Goal: Task Accomplishment & Management: Manage account settings

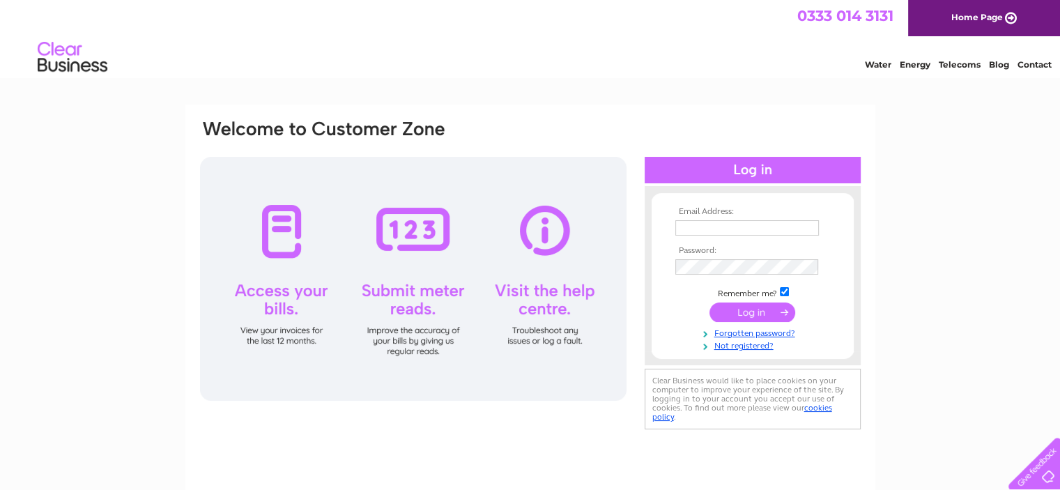
type input "[EMAIL_ADDRESS][DOMAIN_NAME]"
click at [754, 313] on input "submit" at bounding box center [753, 313] width 86 height 20
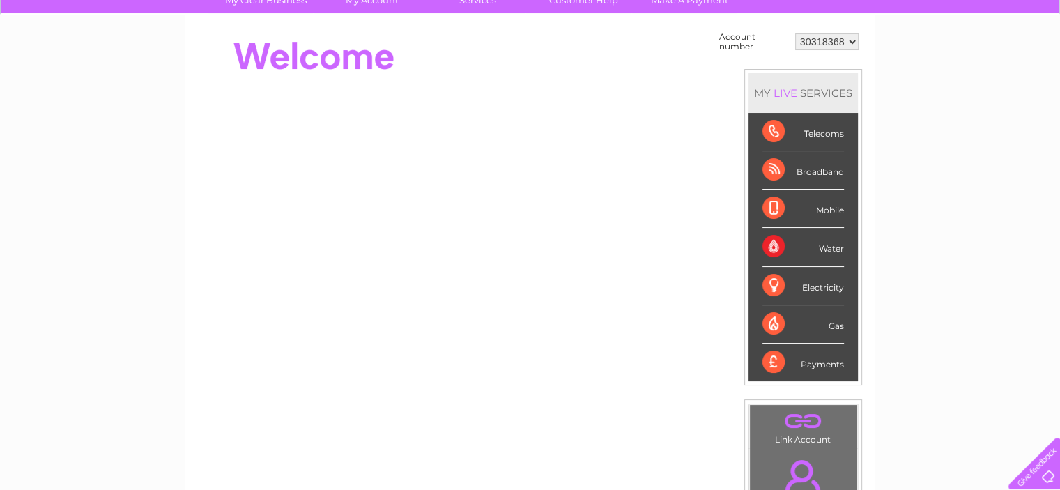
scroll to position [128, 0]
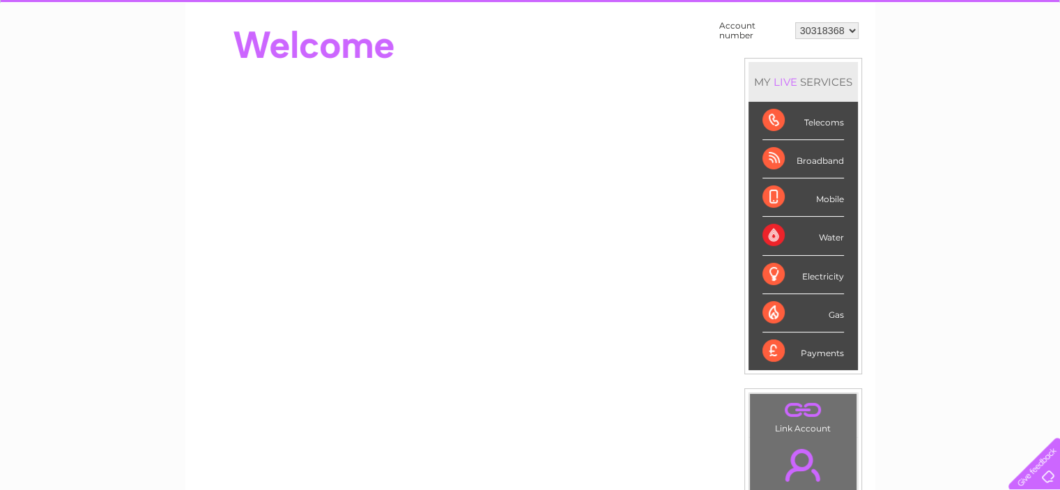
click at [781, 151] on div "Broadband" at bounding box center [804, 159] width 82 height 38
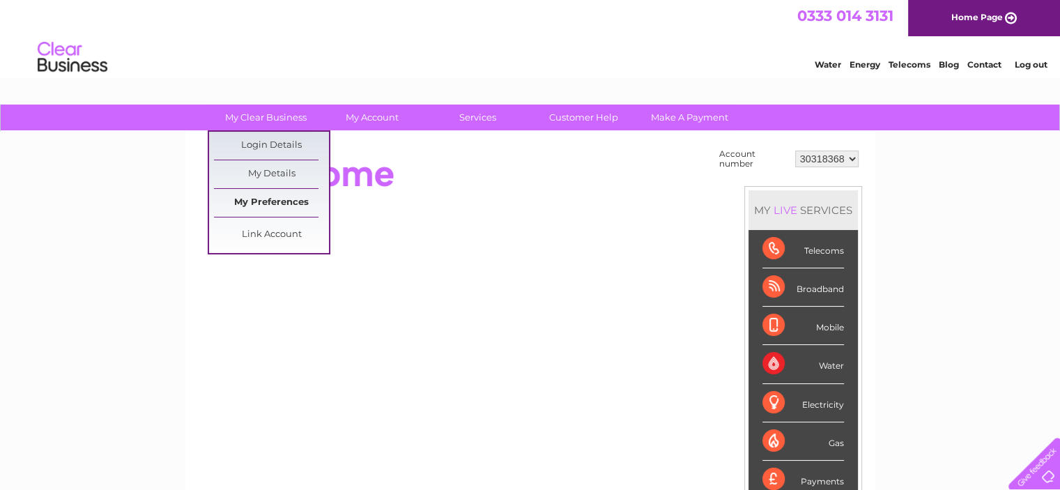
click at [276, 192] on link "My Preferences" at bounding box center [271, 203] width 115 height 28
